Goal: Task Accomplishment & Management: Manage account settings

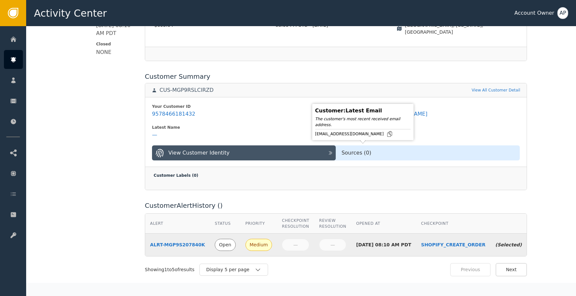
scroll to position [147, 0]
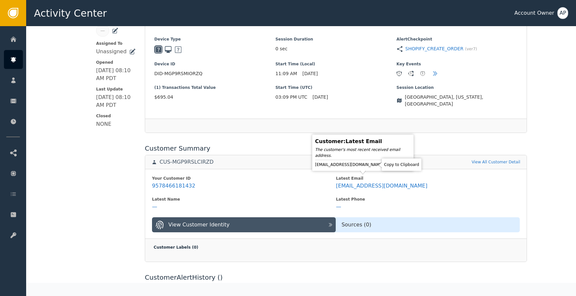
click at [386, 164] on icon at bounding box center [389, 164] width 7 height 7
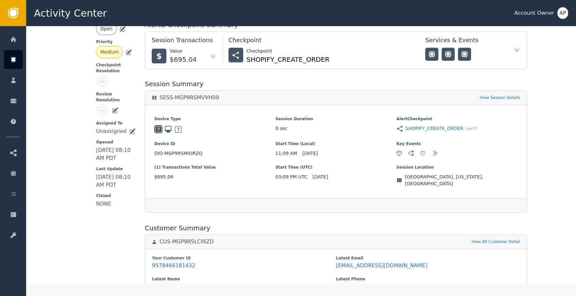
scroll to position [0, 0]
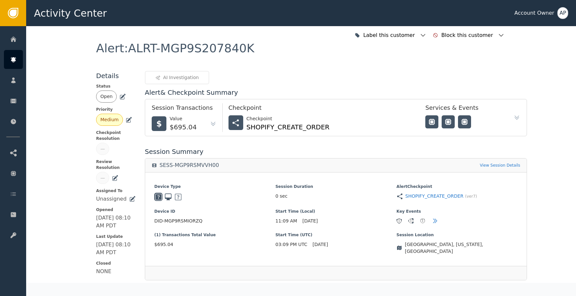
drag, startPoint x: 120, startPoint y: 97, endPoint x: 128, endPoint y: 106, distance: 12.5
click at [121, 97] on icon at bounding box center [123, 96] width 5 height 5
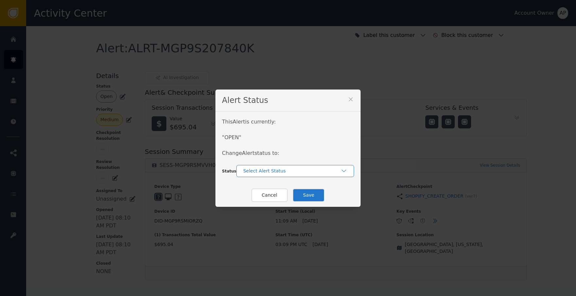
click at [270, 174] on div "Select Alert Status" at bounding box center [291, 171] width 97 height 7
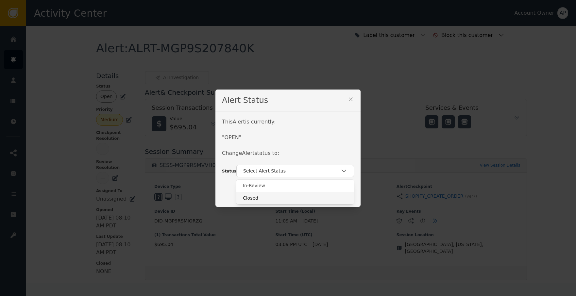
click at [275, 195] on div "Closed" at bounding box center [295, 198] width 105 height 7
click at [320, 194] on button "Save" at bounding box center [308, 194] width 32 height 13
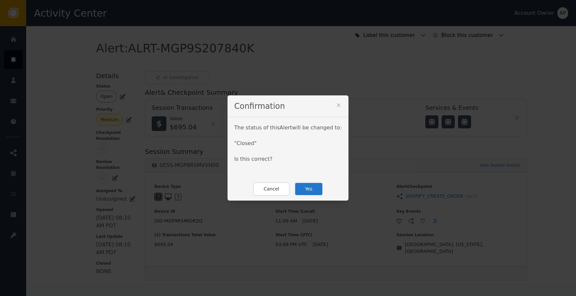
click at [311, 193] on button "Yes" at bounding box center [308, 188] width 28 height 13
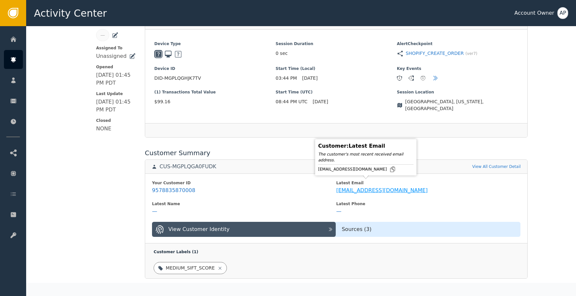
scroll to position [145, 0]
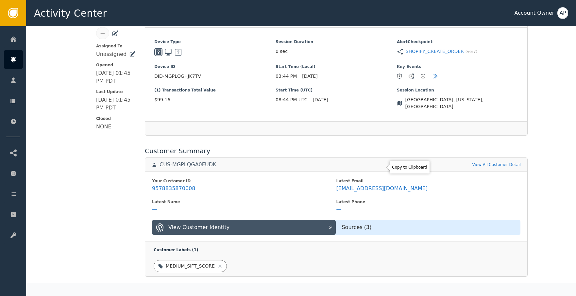
click at [381, 172] on div "Your Customer ID 9578835870008 Latest Email saving-evening.0s@icloud.com Latest…" at bounding box center [336, 207] width 382 height 70
click at [390, 168] on icon at bounding box center [392, 167] width 5 height 5
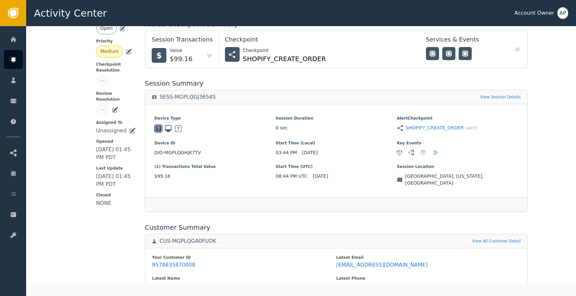
scroll to position [0, 0]
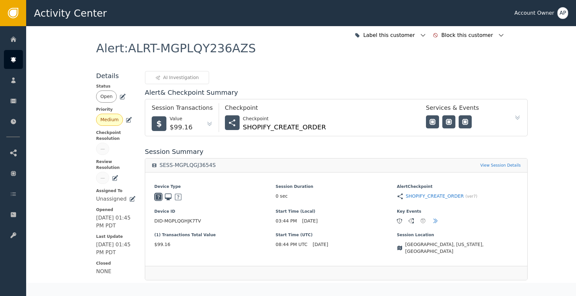
click at [121, 97] on icon at bounding box center [122, 97] width 5 height 5
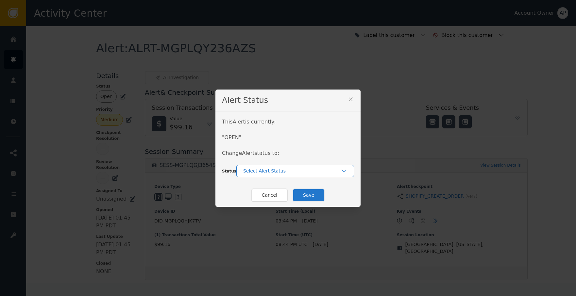
drag, startPoint x: 260, startPoint y: 169, endPoint x: 263, endPoint y: 170, distance: 3.7
click at [262, 169] on div "Select Alert Status" at bounding box center [291, 171] width 97 height 7
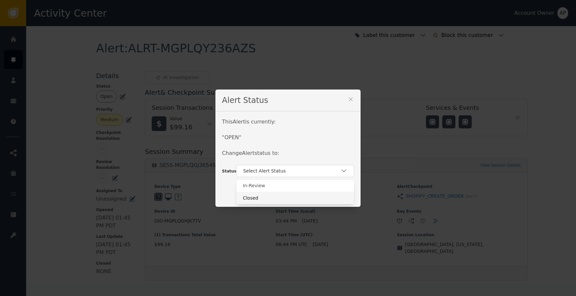
click at [278, 195] on div "Closed" at bounding box center [295, 198] width 105 height 7
click at [308, 196] on button "Save" at bounding box center [308, 194] width 32 height 13
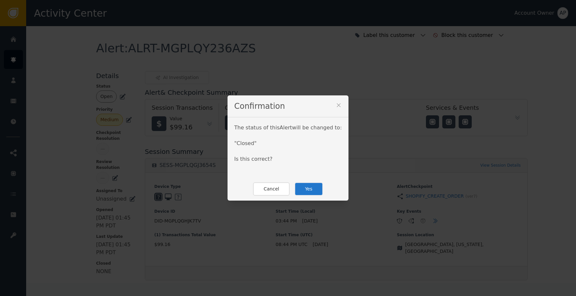
drag, startPoint x: 308, startPoint y: 189, endPoint x: 311, endPoint y: 183, distance: 7.2
click at [308, 188] on button "Yes" at bounding box center [308, 188] width 28 height 13
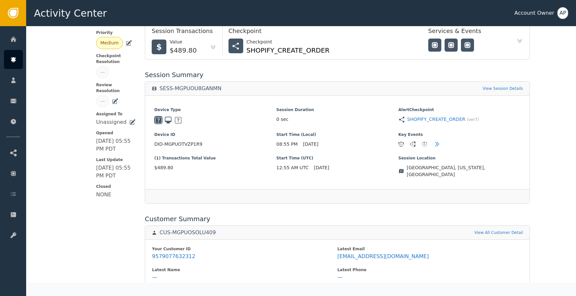
scroll to position [128, 0]
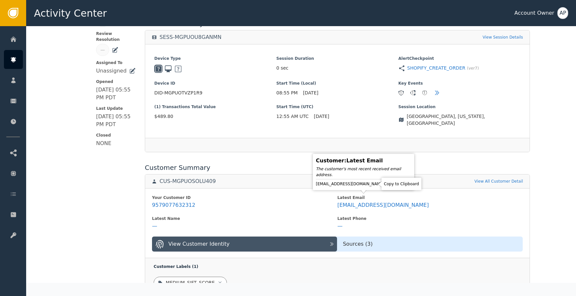
click at [387, 182] on icon at bounding box center [390, 184] width 7 height 7
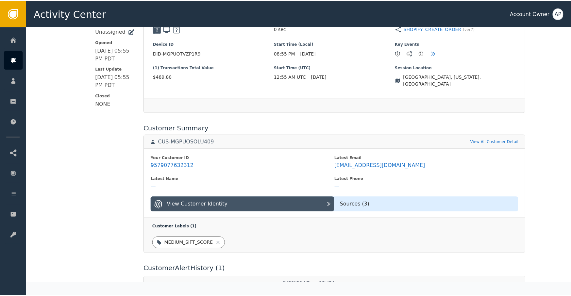
scroll to position [0, 0]
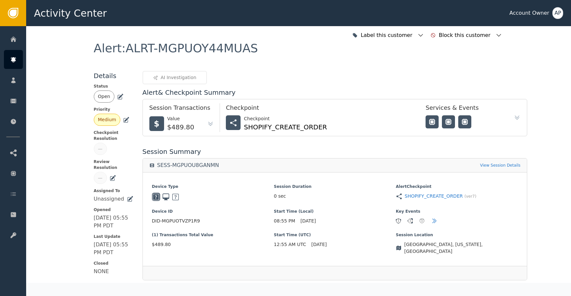
drag, startPoint x: 118, startPoint y: 95, endPoint x: 127, endPoint y: 108, distance: 16.1
click at [118, 95] on icon at bounding box center [120, 96] width 5 height 5
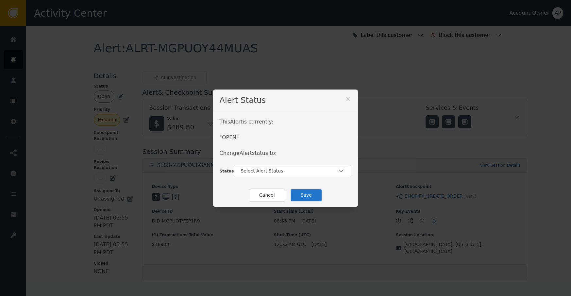
click at [278, 176] on div "Select Alert Status" at bounding box center [293, 171] width 118 height 12
click at [286, 195] on div "Closed" at bounding box center [292, 198] width 105 height 7
click at [302, 196] on button "Save" at bounding box center [306, 194] width 32 height 13
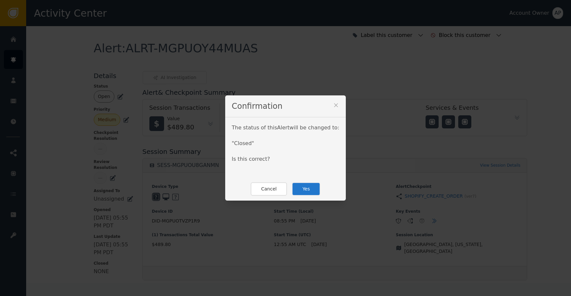
click at [298, 190] on button "Yes" at bounding box center [306, 188] width 28 height 13
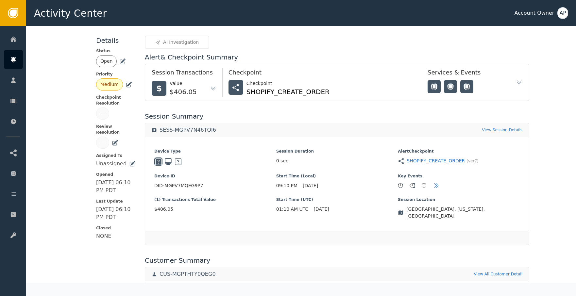
scroll to position [106, 0]
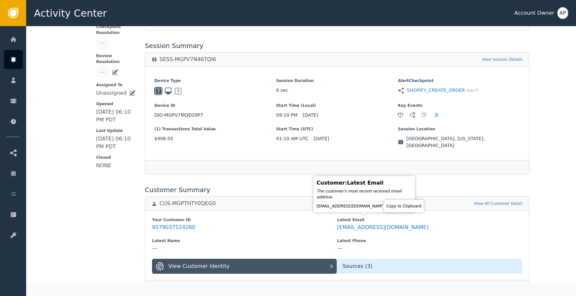
click at [388, 205] on icon at bounding box center [390, 206] width 5 height 5
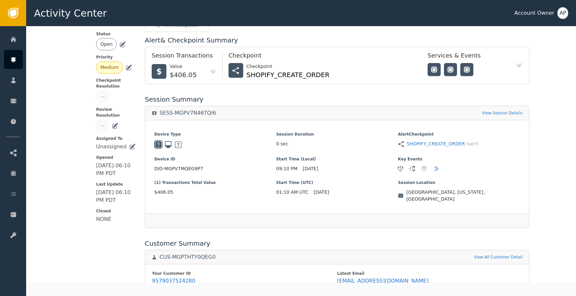
scroll to position [0, 0]
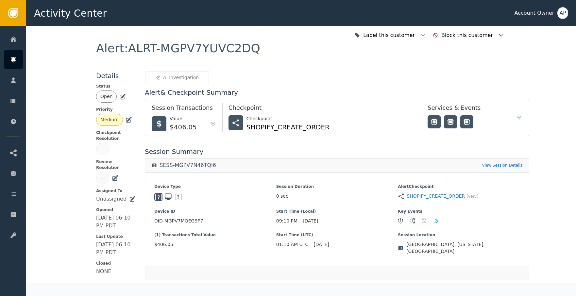
click at [121, 97] on icon at bounding box center [122, 96] width 7 height 7
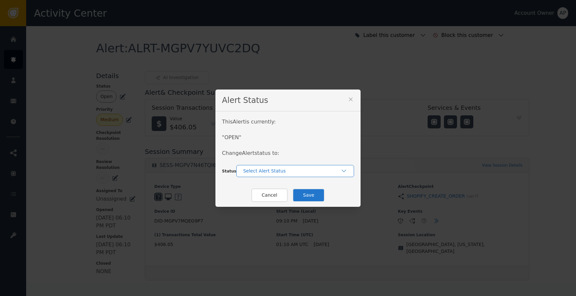
click at [296, 173] on div "Select Alert Status" at bounding box center [291, 171] width 97 height 7
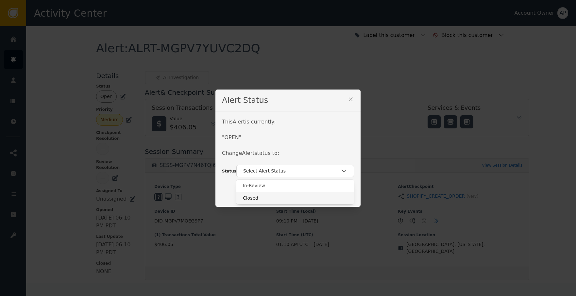
click at [313, 196] on div "Closed" at bounding box center [295, 198] width 105 height 7
click at [317, 193] on button "Save" at bounding box center [308, 194] width 32 height 13
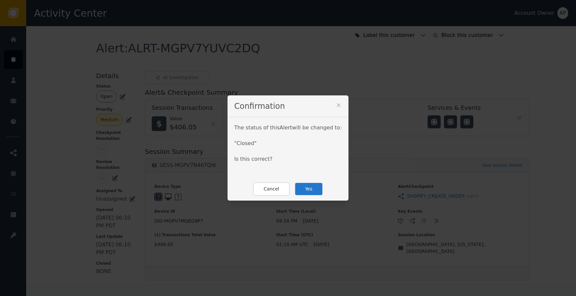
click at [313, 188] on button "Yes" at bounding box center [308, 188] width 28 height 13
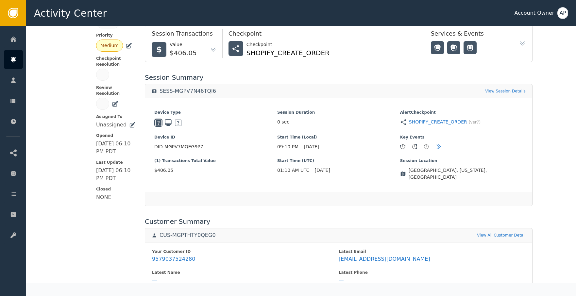
scroll to position [74, 0]
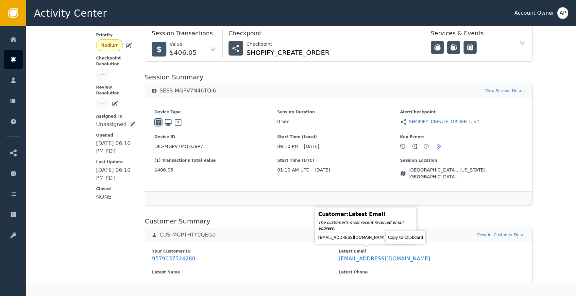
click at [389, 235] on icon at bounding box center [392, 237] width 7 height 7
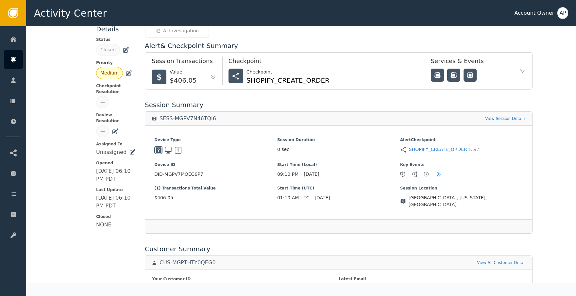
scroll to position [0, 0]
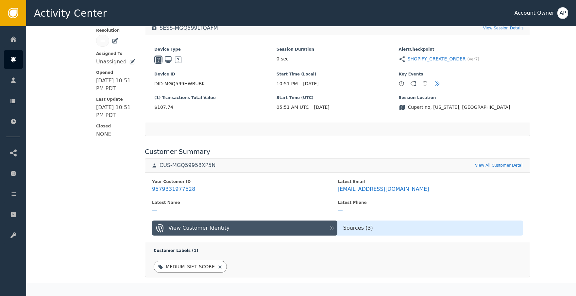
scroll to position [141, 0]
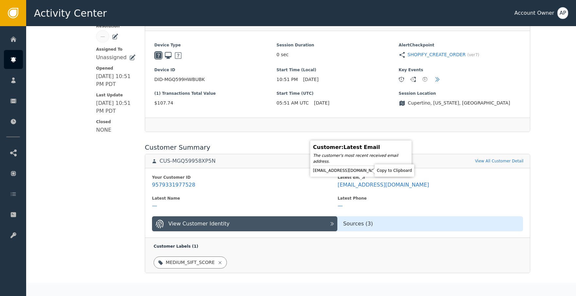
drag, startPoint x: 367, startPoint y: 169, endPoint x: 369, endPoint y: 162, distance: 7.7
click at [384, 169] on icon at bounding box center [387, 170] width 7 height 7
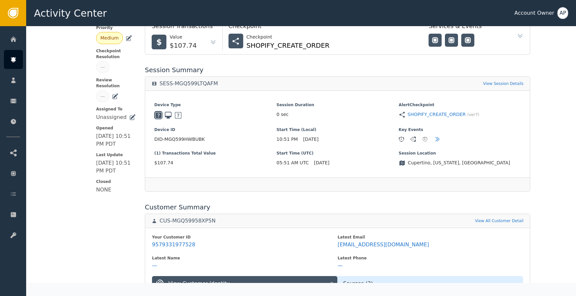
scroll to position [3, 0]
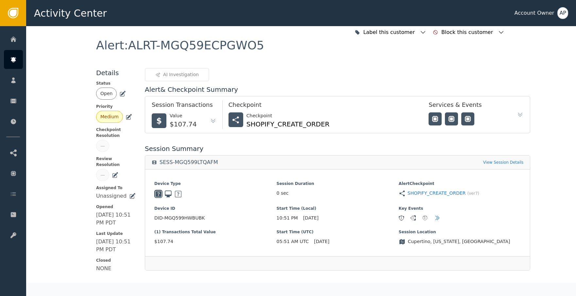
click at [122, 92] on icon at bounding box center [122, 93] width 7 height 7
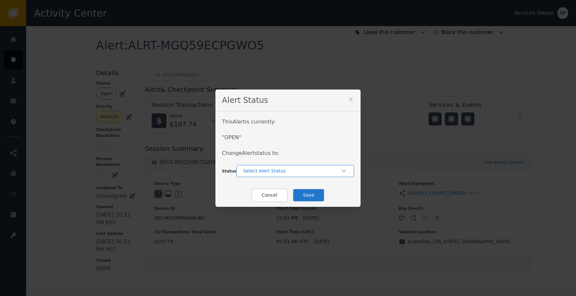
drag, startPoint x: 294, startPoint y: 168, endPoint x: 299, endPoint y: 175, distance: 8.1
click at [295, 169] on div "Select Alert Status" at bounding box center [291, 171] width 97 height 7
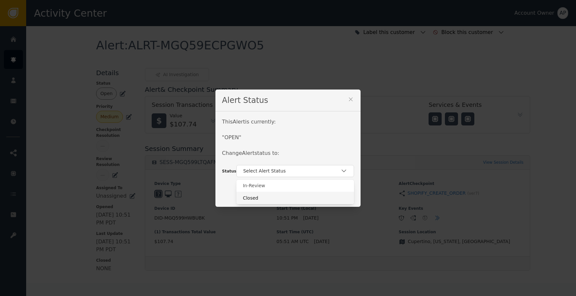
click at [305, 193] on div "Closed" at bounding box center [295, 198] width 118 height 12
click at [319, 193] on button "Save" at bounding box center [308, 194] width 32 height 13
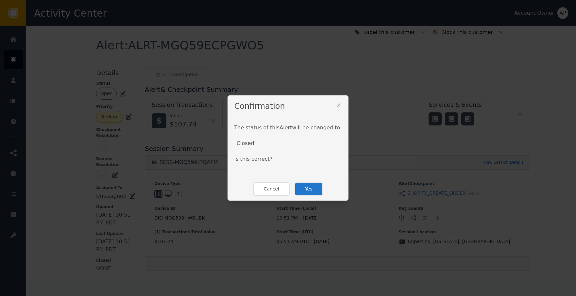
click at [312, 193] on button "Yes" at bounding box center [308, 188] width 28 height 13
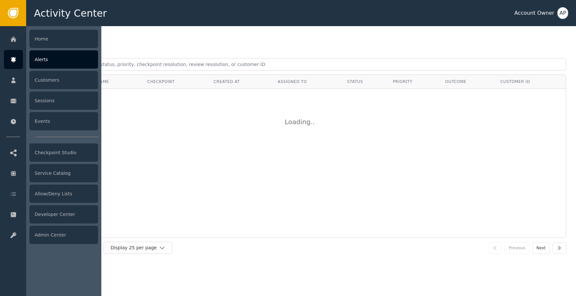
click at [15, 60] on icon at bounding box center [13, 59] width 5 height 5
